Goal: Transaction & Acquisition: Purchase product/service

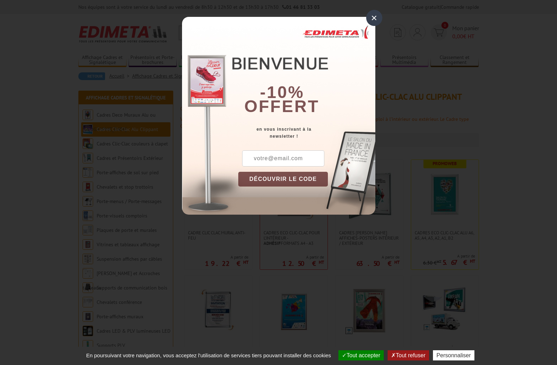
click at [309, 158] on input "text" at bounding box center [283, 158] width 82 height 16
type input "anne.wurthlin@orange.fr"
click at [301, 179] on button "DÉCOUVRIR LE CODE" at bounding box center [283, 179] width 90 height 15
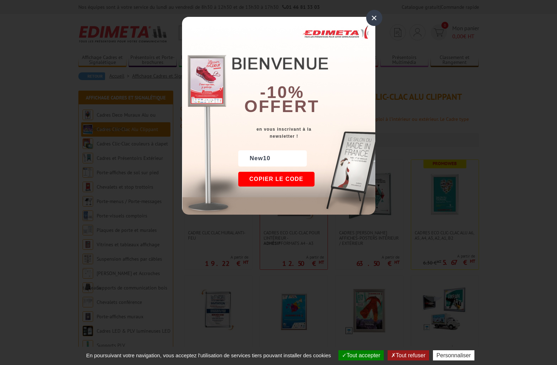
click at [301, 179] on button "Copier le code" at bounding box center [276, 179] width 77 height 15
click at [374, 15] on div "×" at bounding box center [374, 18] width 16 height 16
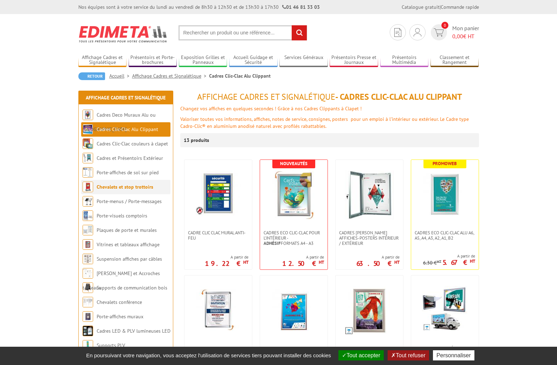
click at [148, 186] on link "Chevalets et stop trottoirs" at bounding box center [125, 187] width 57 height 6
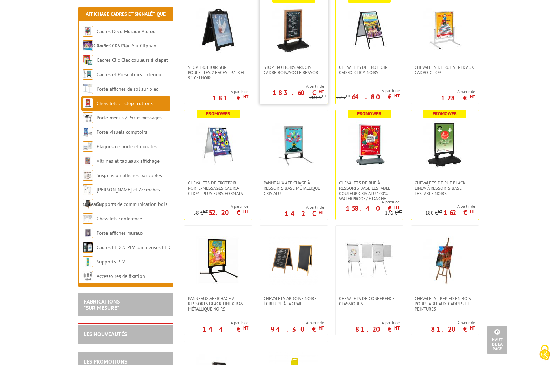
scroll to position [386, 0]
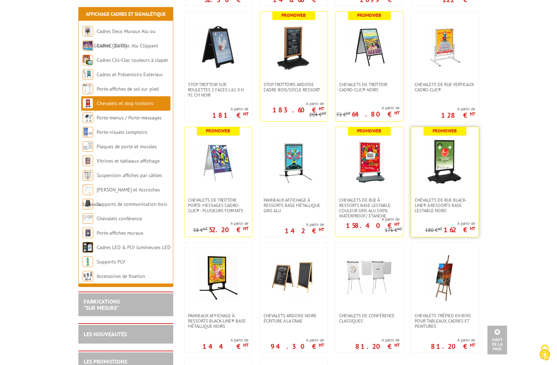
click at [435, 182] on img at bounding box center [444, 162] width 49 height 49
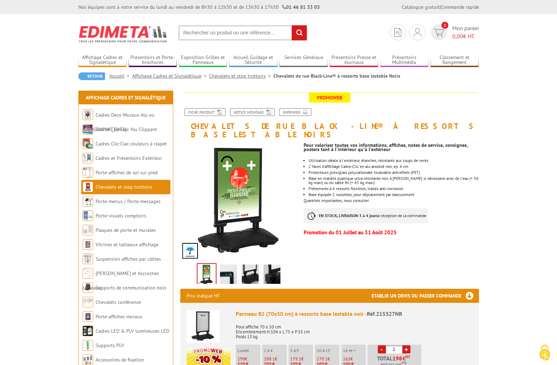
scroll to position [105, 0]
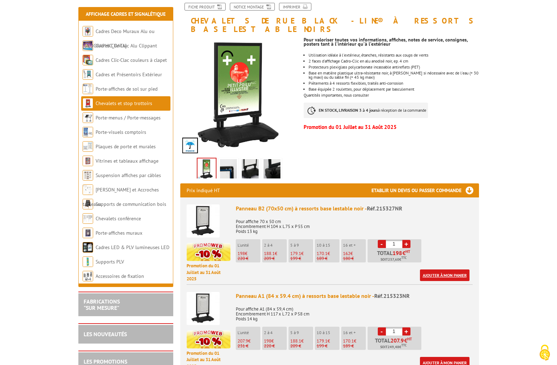
click at [430, 269] on link "Ajouter à mon panier" at bounding box center [445, 275] width 50 height 12
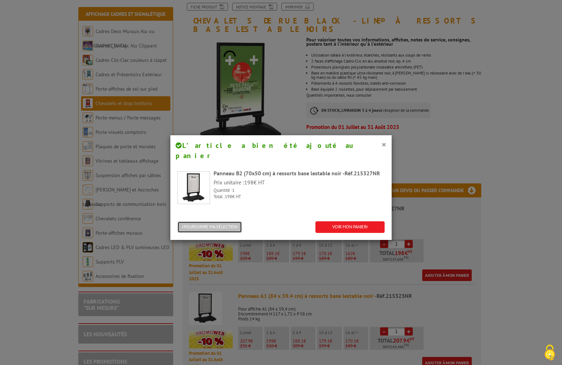
click at [229, 221] on button "POURSUIVRE MA SÉLECTION" at bounding box center [209, 227] width 65 height 12
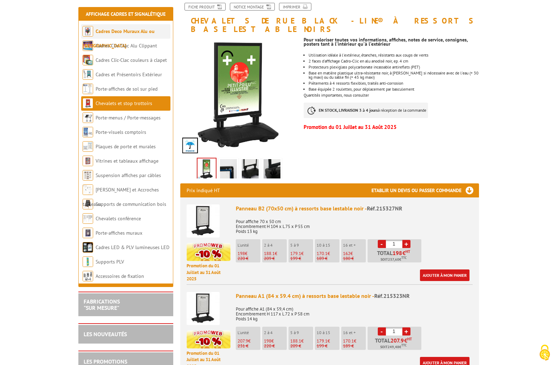
click at [146, 31] on link "Cadres Deco Muraux Alu ou [GEOGRAPHIC_DATA]" at bounding box center [119, 38] width 72 height 21
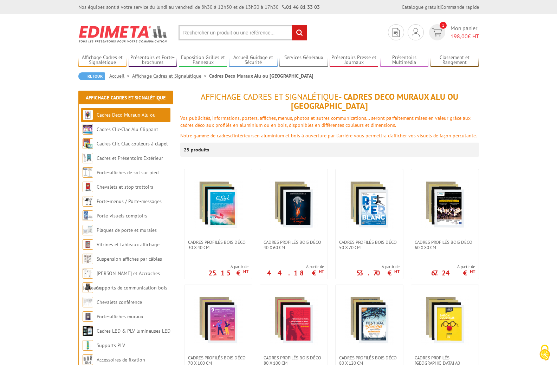
click at [230, 32] on input "text" at bounding box center [242, 32] width 129 height 15
type input "cadre 10x20"
click at [292, 25] on input "rechercher" at bounding box center [299, 32] width 15 height 15
